Goal: Communication & Community: Answer question/provide support

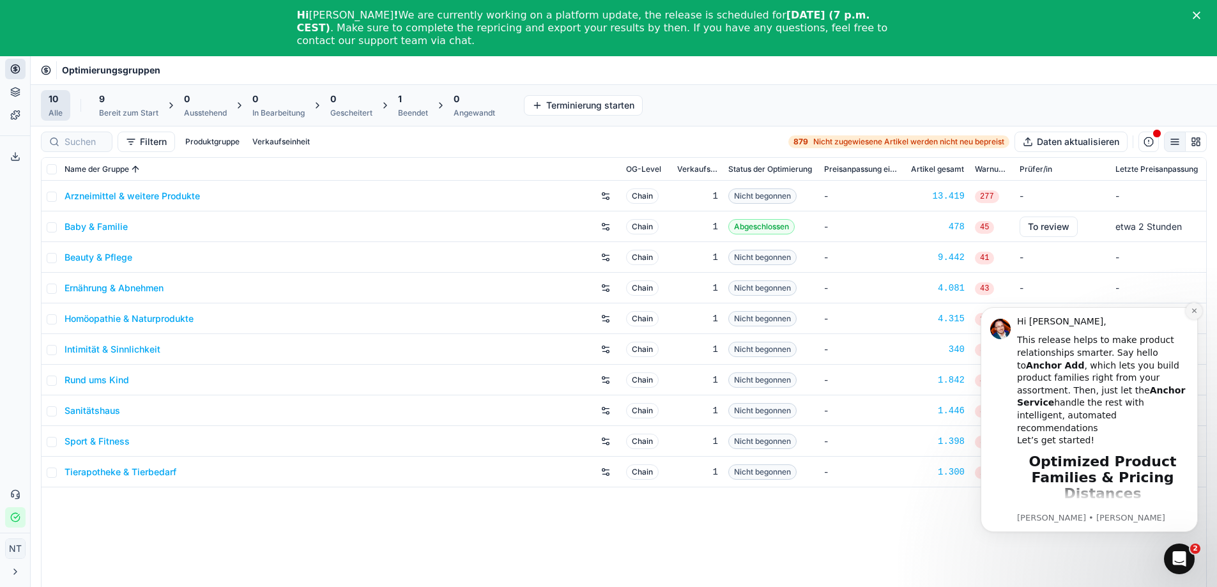
click at [1198, 307] on icon "Dismiss notification" at bounding box center [1194, 310] width 7 height 7
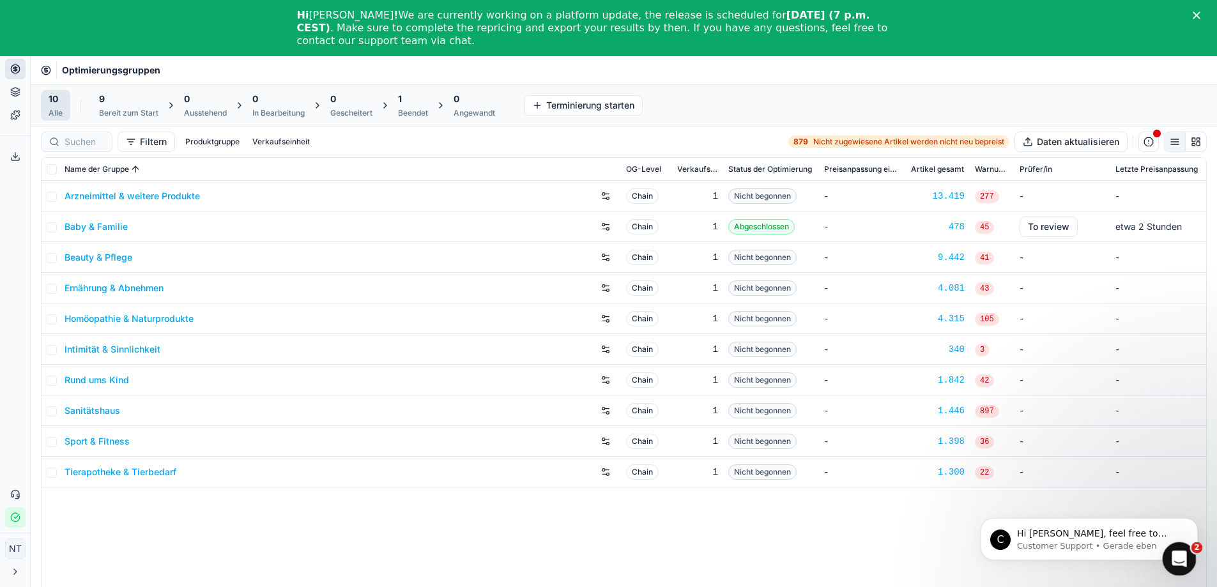
click at [1169, 559] on icon "Intercom-Nachrichtendienst öffnen" at bounding box center [1178, 557] width 21 height 21
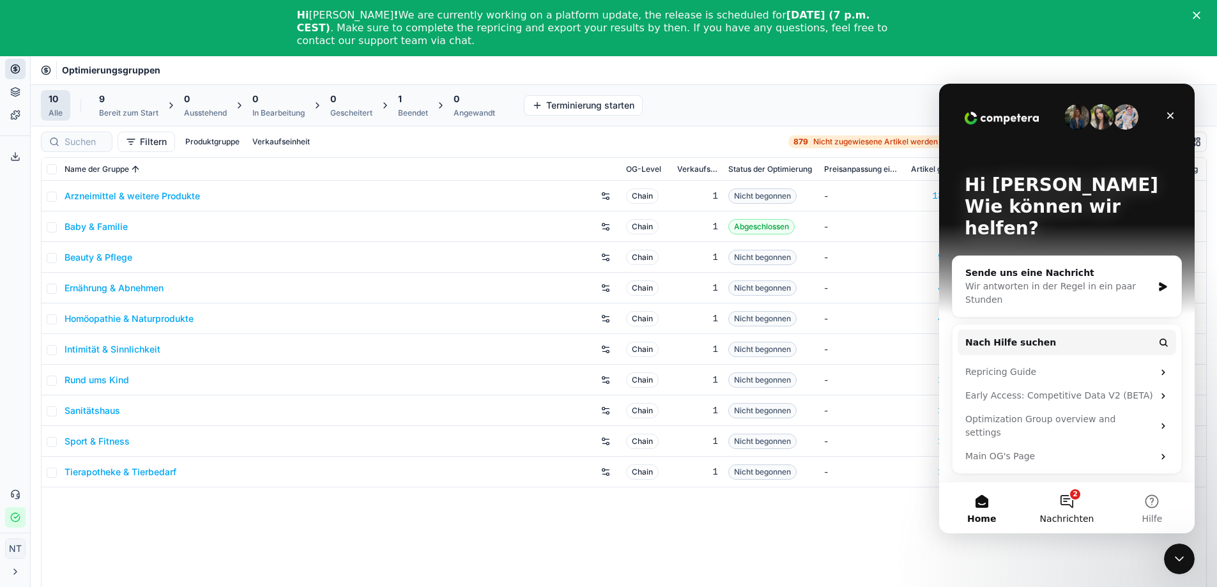
click at [1067, 511] on button "2 Nachrichten" at bounding box center [1066, 507] width 85 height 51
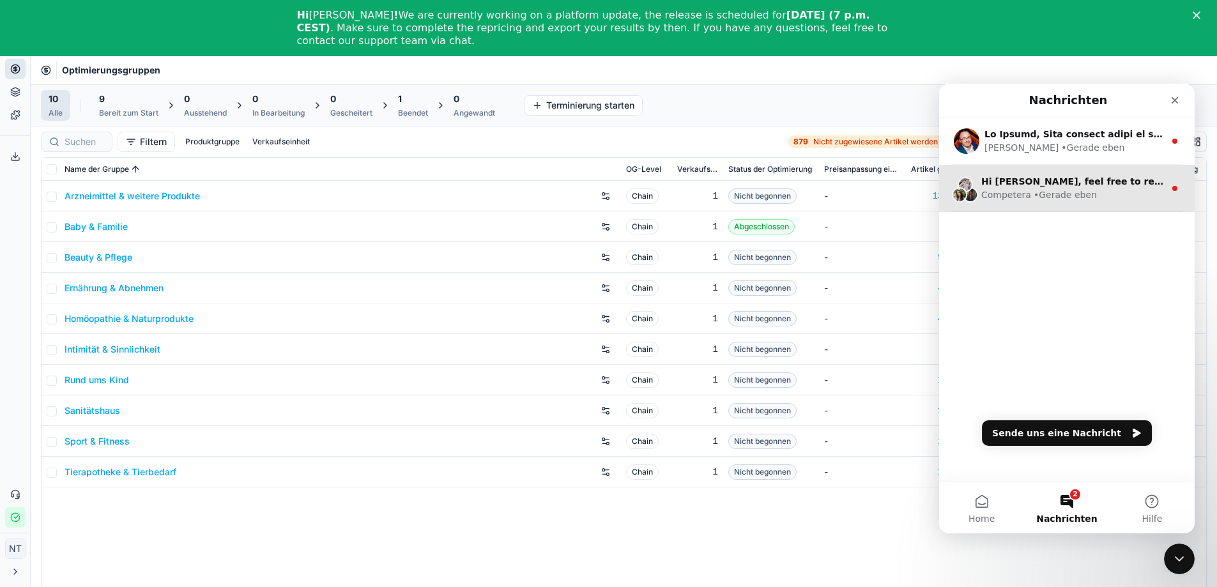
click at [1012, 183] on span "Hi [PERSON_NAME], feel free to reach out to Customer Support Team if you need a…" at bounding box center [1227, 181] width 490 height 10
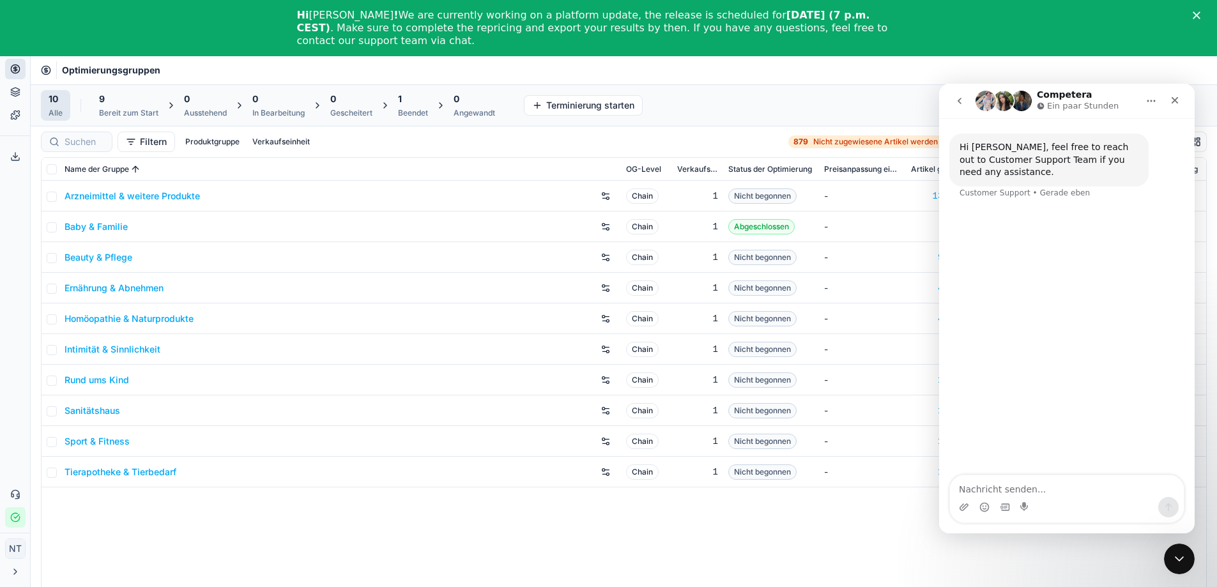
click at [953, 98] on button "go back" at bounding box center [960, 101] width 24 height 24
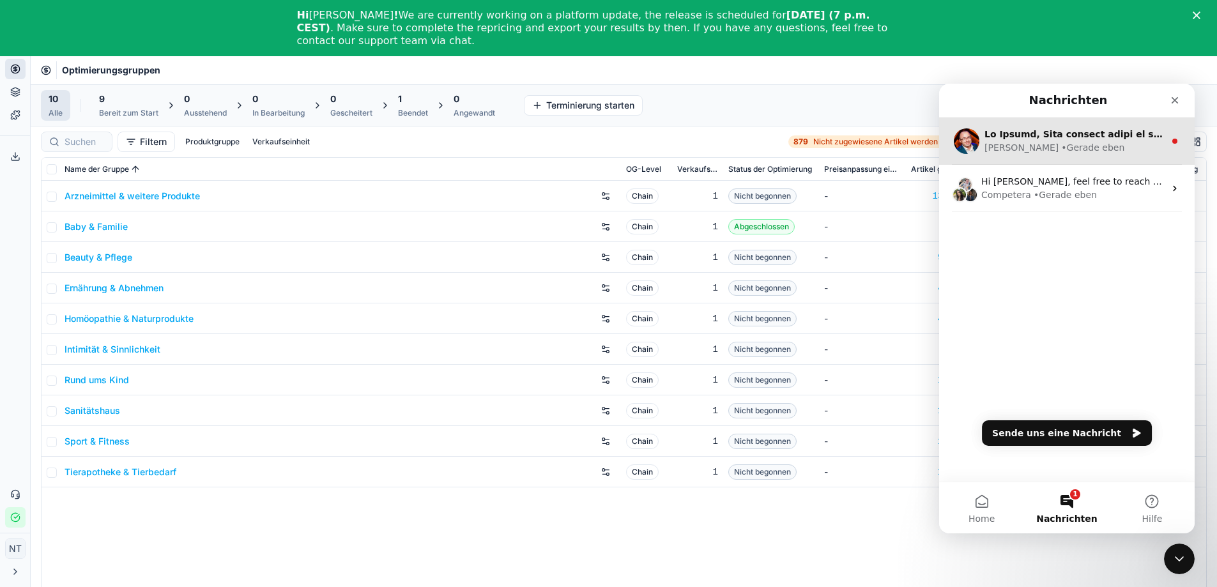
click at [1015, 148] on div "[PERSON_NAME] • [PERSON_NAME]" at bounding box center [1075, 147] width 180 height 13
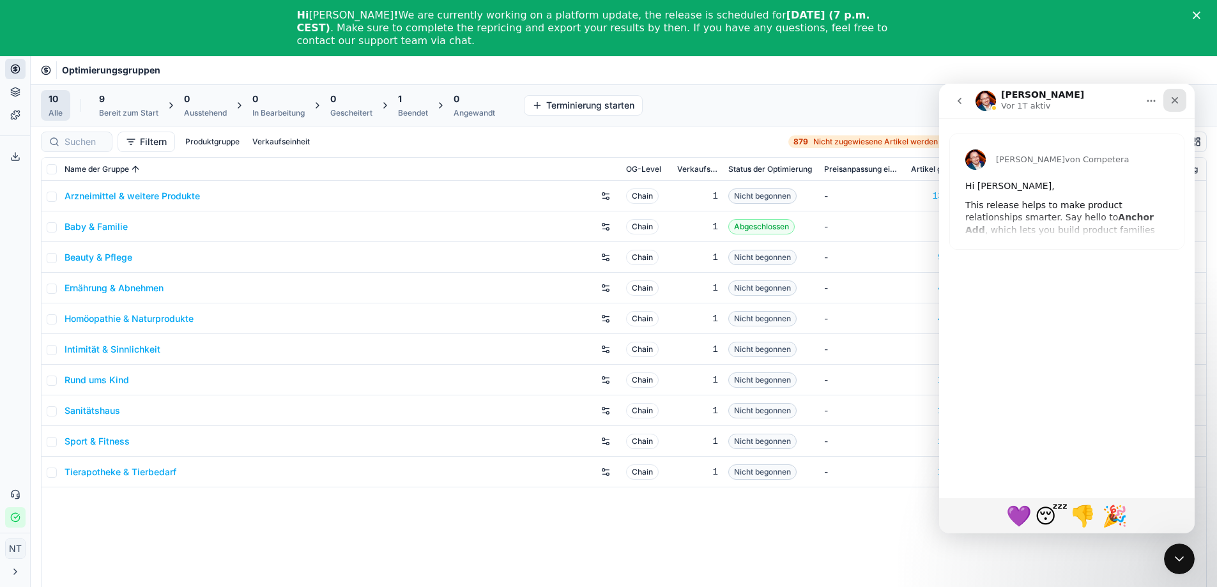
click at [1171, 96] on icon "Schließen" at bounding box center [1175, 100] width 10 height 10
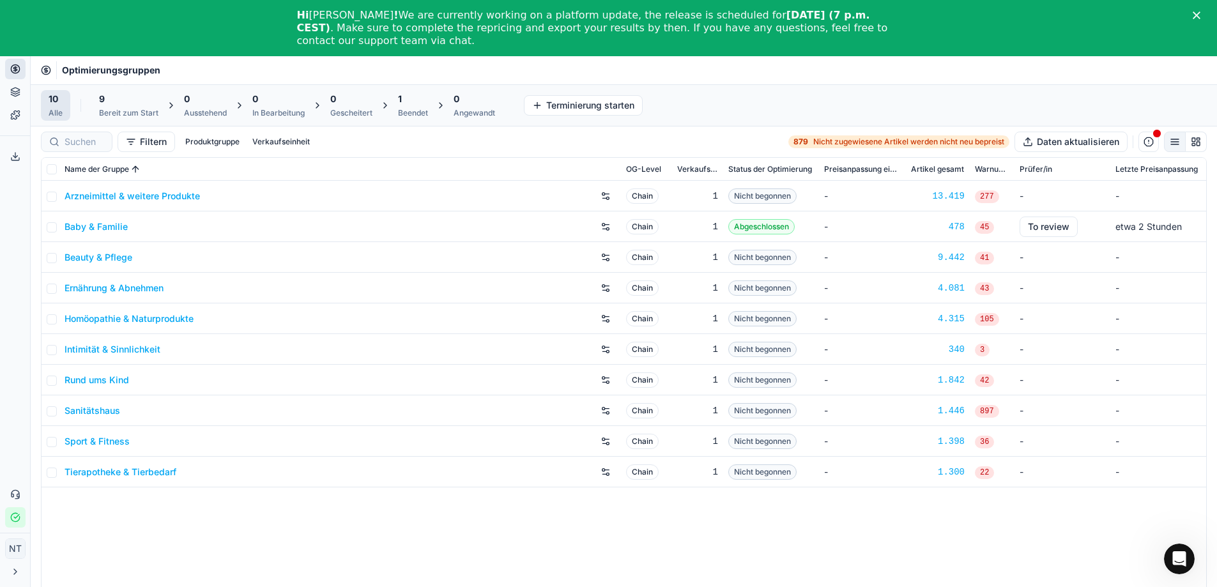
click at [1201, 16] on polygon "Schließen" at bounding box center [1197, 16] width 8 height 8
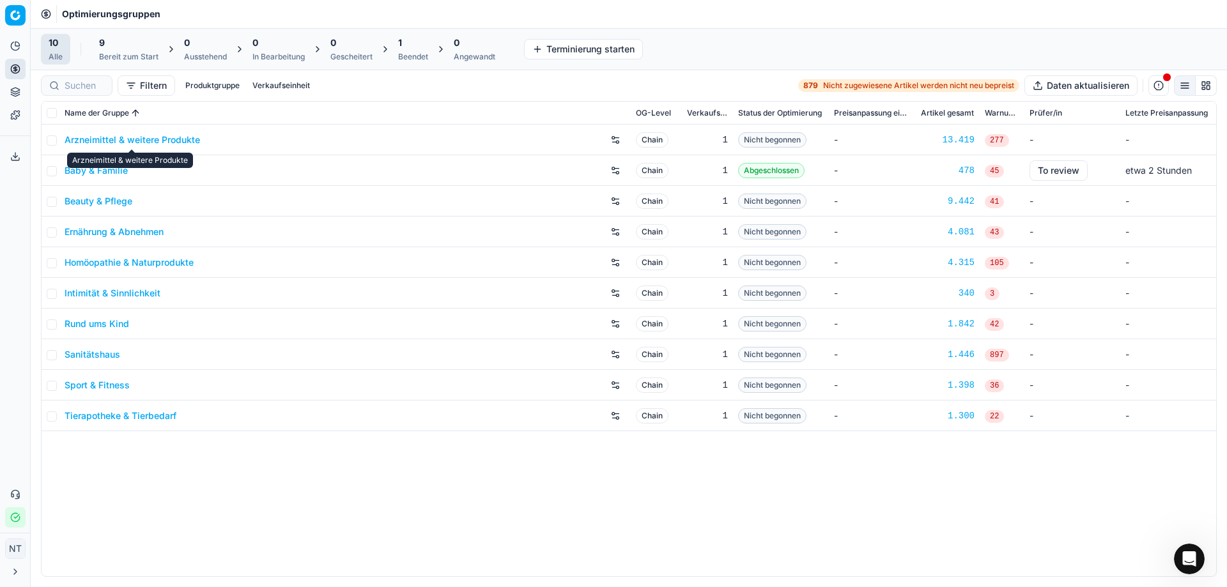
click at [149, 139] on link "Arzneimittel & weitere Produkte" at bounding box center [132, 140] width 135 height 13
